Goal: Task Accomplishment & Management: Manage account settings

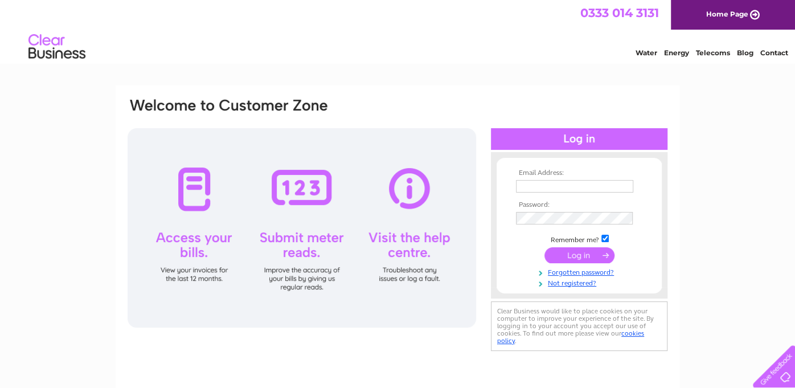
type input "leyla.tajeddini@cromdale.com"
click at [588, 251] on input "submit" at bounding box center [579, 255] width 70 height 16
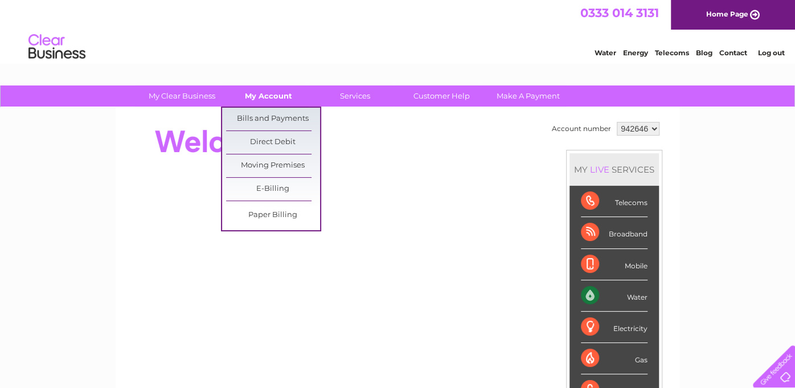
click at [258, 94] on link "My Account" at bounding box center [268, 95] width 94 height 21
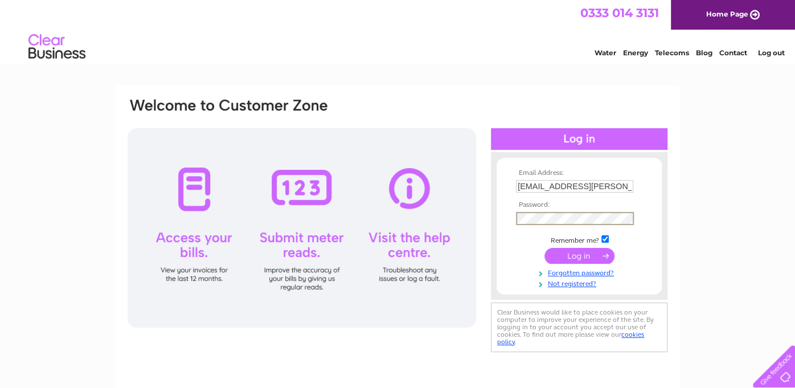
click at [709, 166] on div "Email Address: leyla.tajeddini@cromdale.com Password:" at bounding box center [397, 342] width 795 height 514
click at [592, 272] on link "Forgotten password?" at bounding box center [580, 271] width 129 height 11
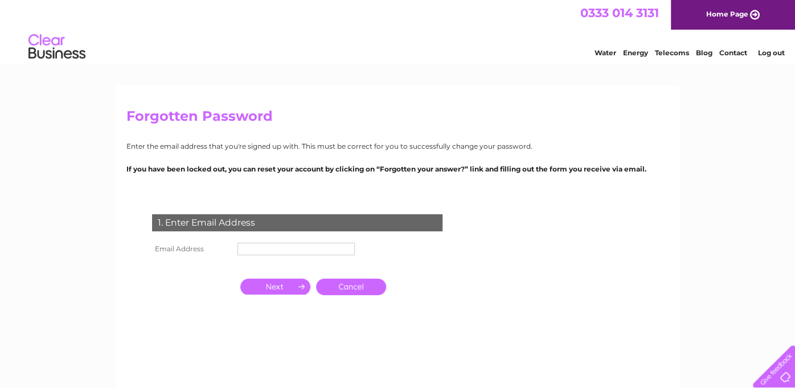
click at [252, 249] on input "text" at bounding box center [295, 249] width 117 height 13
type input "[EMAIL_ADDRESS][PERSON_NAME][DOMAIN_NAME]"
click at [273, 285] on input "button" at bounding box center [275, 286] width 70 height 16
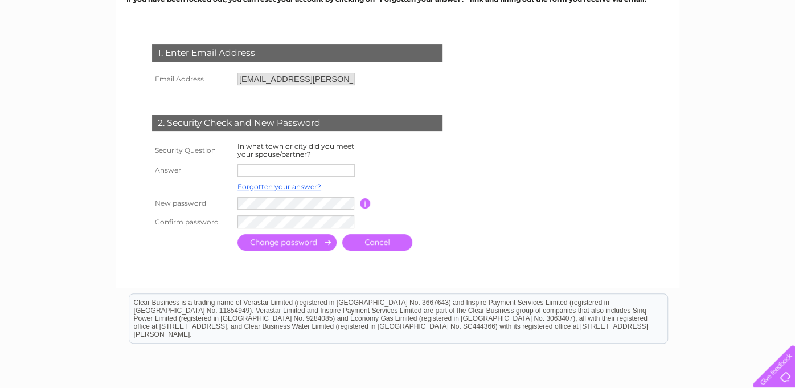
scroll to position [170, 0]
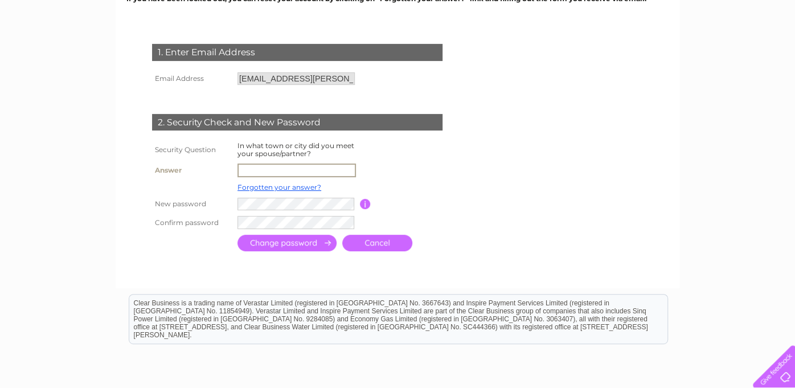
click at [245, 170] on input "text" at bounding box center [296, 170] width 118 height 14
type input "[GEOGRAPHIC_DATA]"
click at [418, 175] on td at bounding box center [411, 170] width 102 height 18
click at [194, 261] on div at bounding box center [299, 264] width 346 height 23
click at [295, 243] on input "submit" at bounding box center [286, 241] width 99 height 17
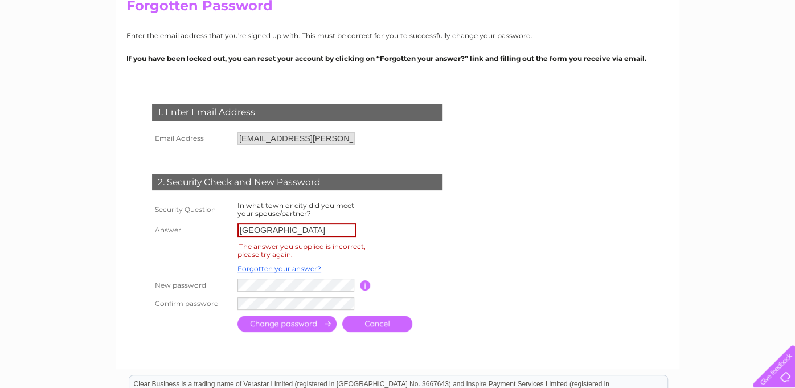
scroll to position [114, 0]
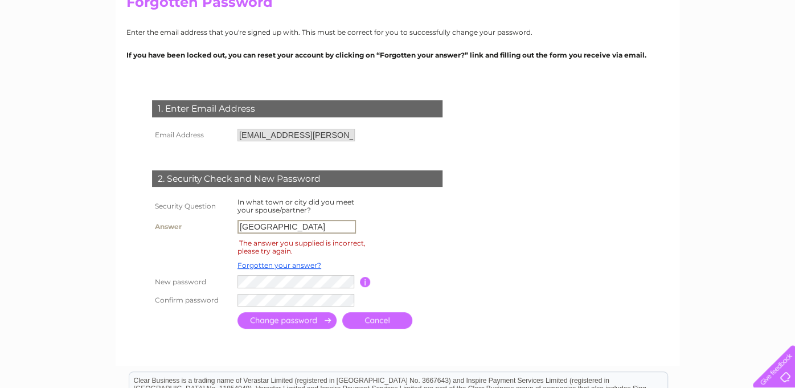
drag, startPoint x: 268, startPoint y: 224, endPoint x: 223, endPoint y: 223, distance: 45.0
click at [223, 223] on tr "Answer [GEOGRAPHIC_DATA]" at bounding box center [310, 226] width 323 height 19
click at [280, 228] on input "[GEOGRAPHIC_DATA]" at bounding box center [296, 227] width 118 height 14
type input "T"
type input "Iran"
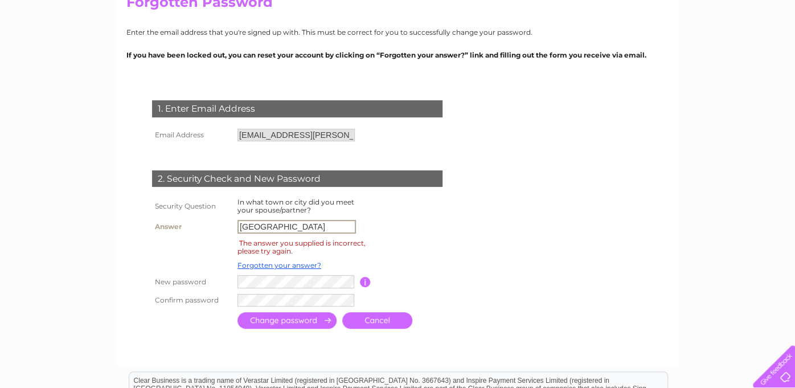
click at [365, 283] on input "button" at bounding box center [365, 282] width 11 height 10
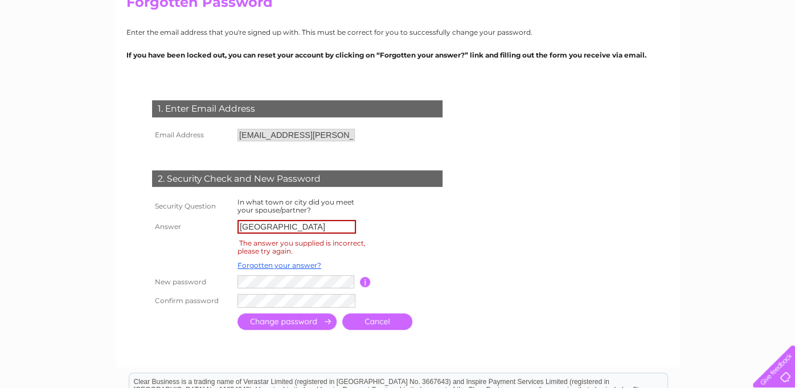
click at [525, 305] on form "1. Enter Email Address Email Address leyla.tajeddini@cromdale.com Cancel Answer" at bounding box center [397, 216] width 542 height 278
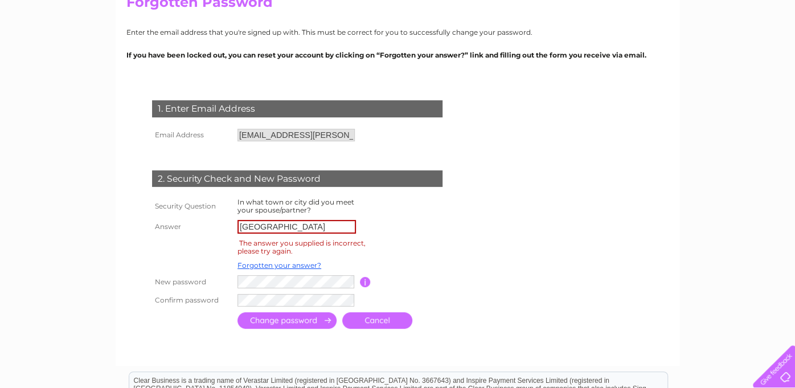
click at [282, 319] on input "submit" at bounding box center [286, 320] width 99 height 17
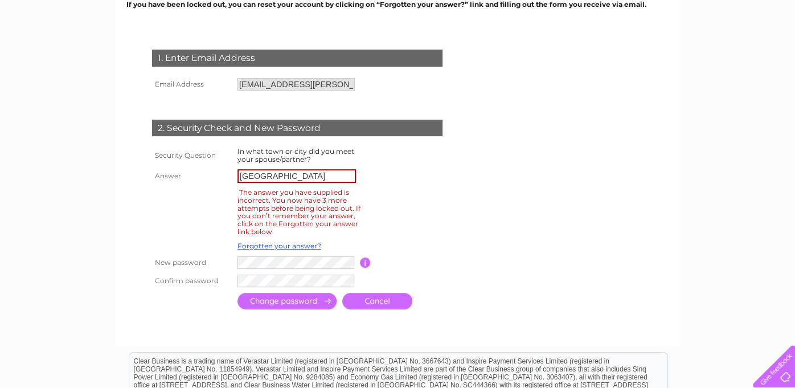
scroll to position [228, 0]
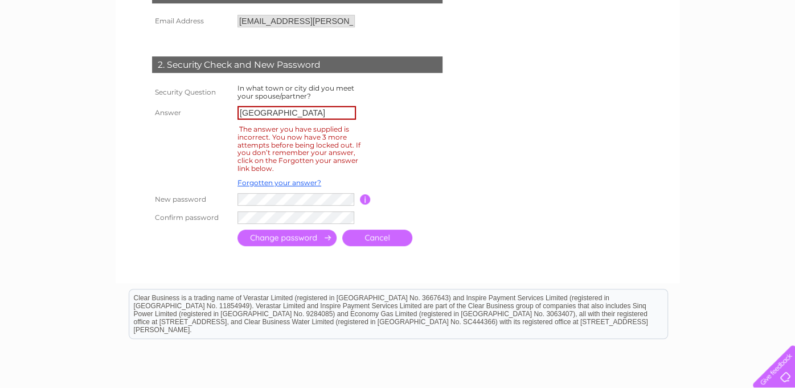
click at [383, 237] on link "Cancel" at bounding box center [377, 237] width 70 height 17
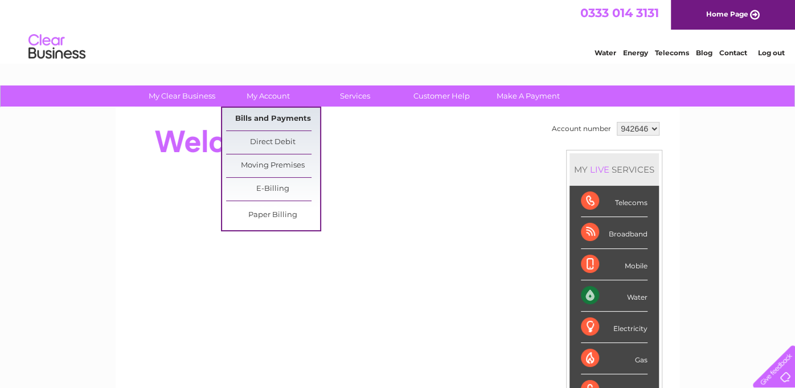
click at [262, 122] on link "Bills and Payments" at bounding box center [273, 119] width 94 height 23
